Goal: Task Accomplishment & Management: Manage account settings

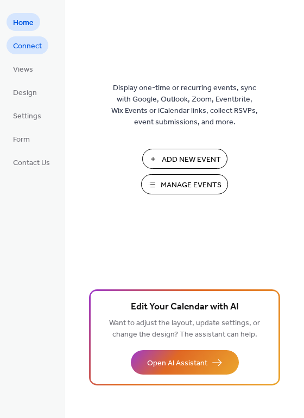
click at [36, 45] on span "Connect" at bounding box center [27, 46] width 29 height 11
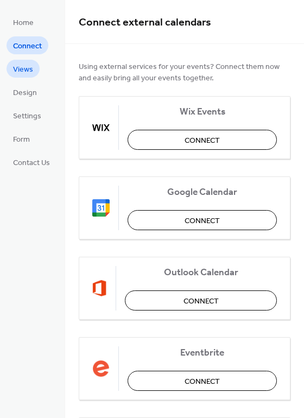
click at [28, 77] on link "Views" at bounding box center [23, 69] width 33 height 18
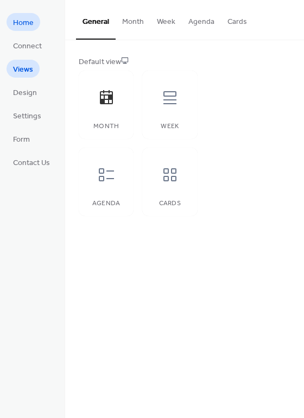
click at [20, 18] on span "Home" at bounding box center [23, 22] width 21 height 11
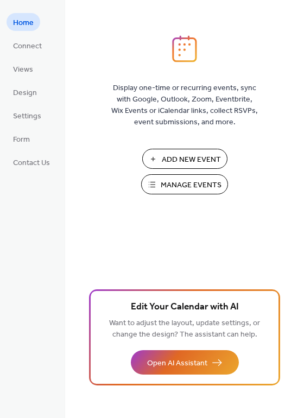
click at [176, 183] on span "Manage Events" at bounding box center [191, 185] width 61 height 11
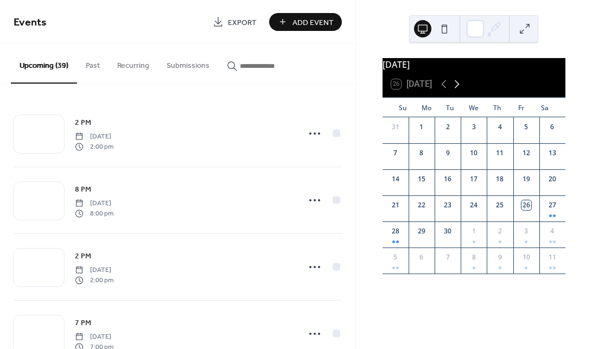
click at [459, 88] on icon at bounding box center [457, 84] width 5 height 8
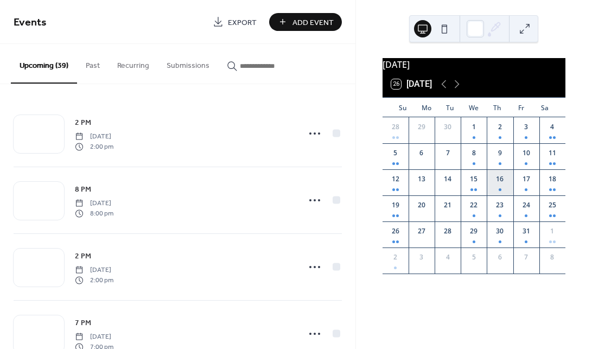
click at [495, 189] on div "16" at bounding box center [500, 182] width 26 height 26
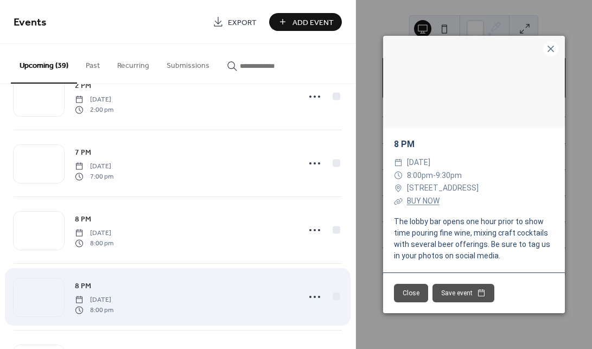
scroll to position [1239, 0]
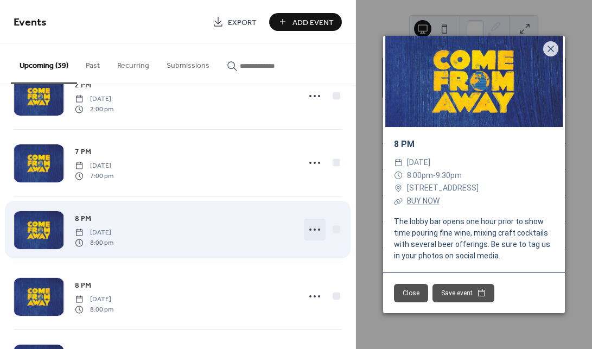
click at [312, 230] on icon at bounding box center [314, 229] width 17 height 17
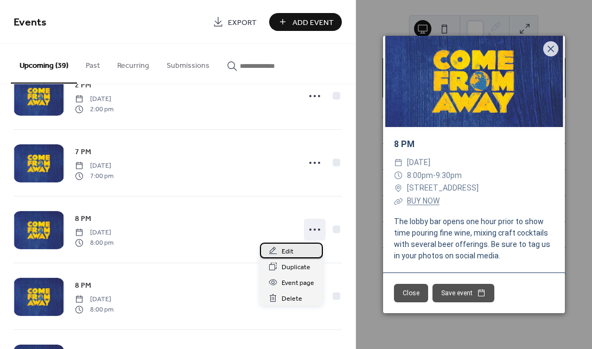
click at [295, 247] on div "Edit" at bounding box center [291, 251] width 63 height 16
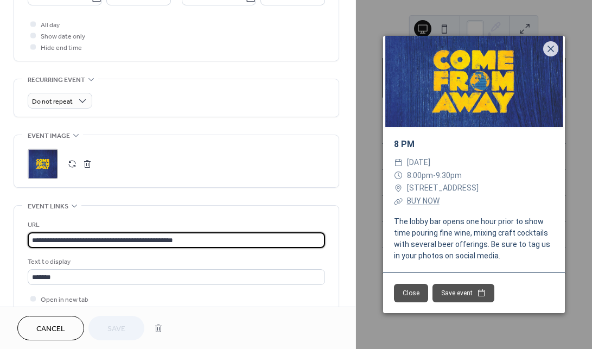
drag, startPoint x: 213, startPoint y: 240, endPoint x: 39, endPoint y: 233, distance: 174.4
click at [39, 233] on input "**********" at bounding box center [176, 240] width 297 height 16
paste input "text"
type input "**********"
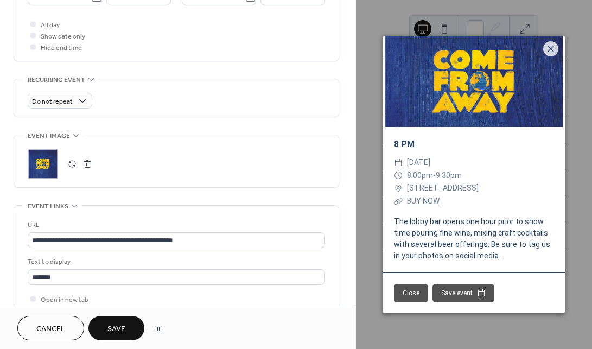
click at [104, 331] on button "Save" at bounding box center [116, 328] width 56 height 24
